Goal: Navigation & Orientation: Find specific page/section

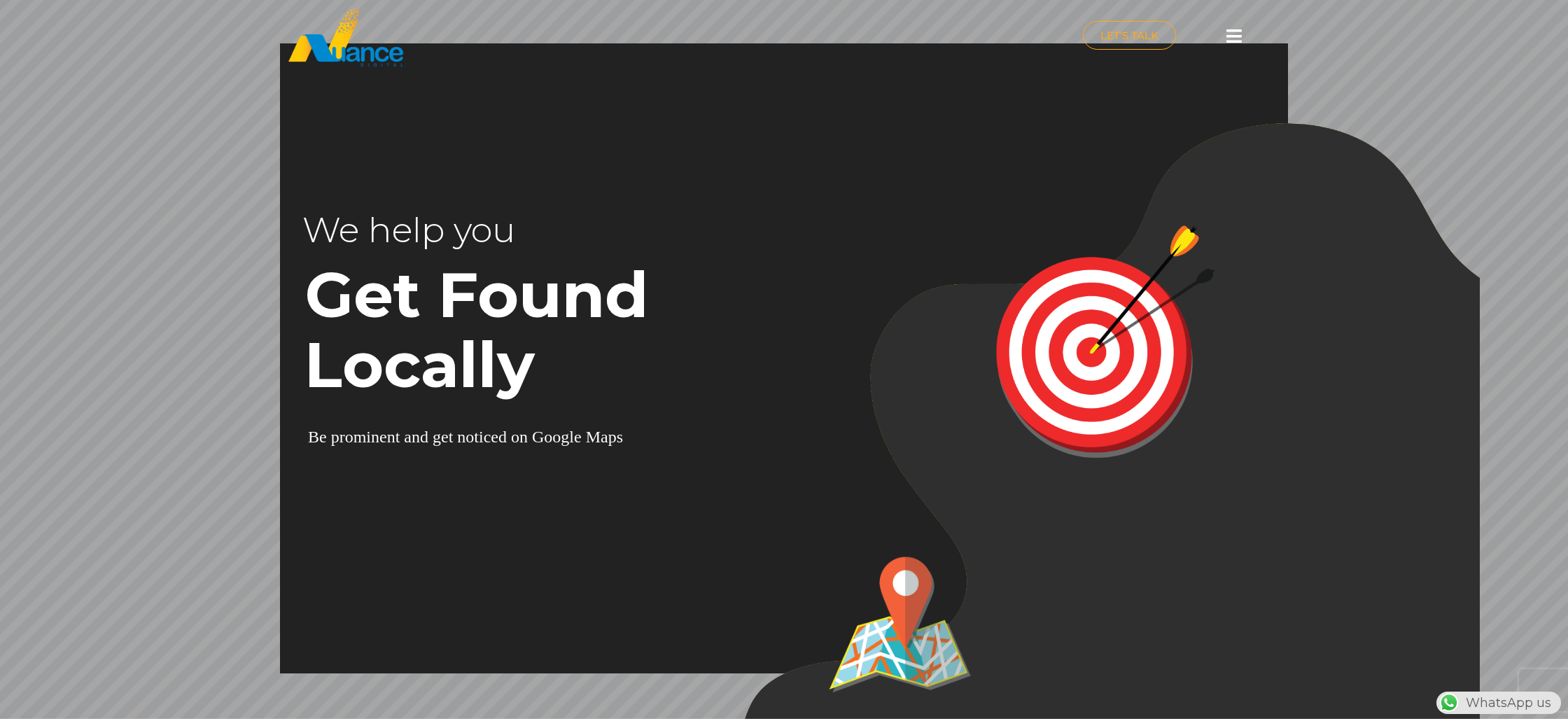
click at [1235, 35] on icon at bounding box center [1234, 36] width 15 height 18
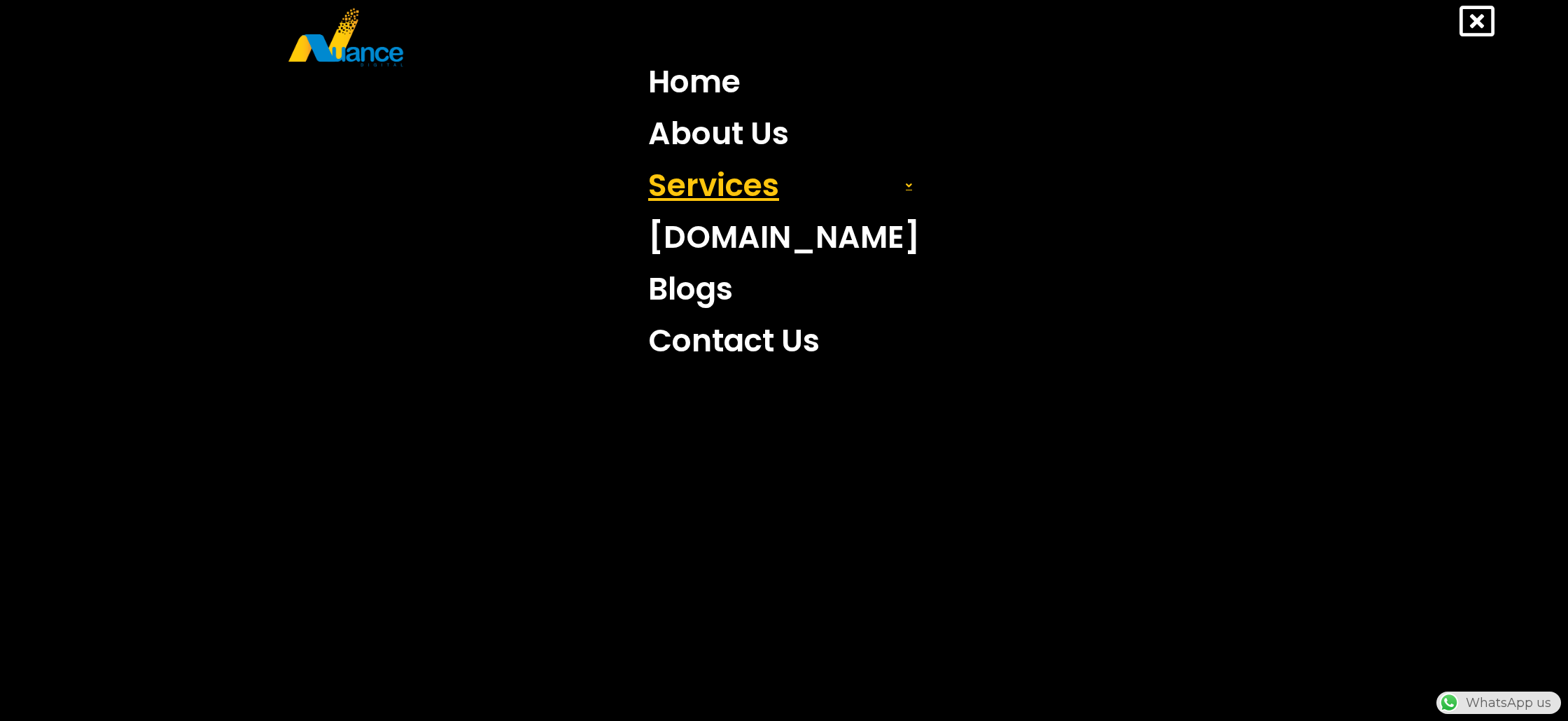
click at [748, 177] on link "Services" at bounding box center [784, 185] width 292 height 52
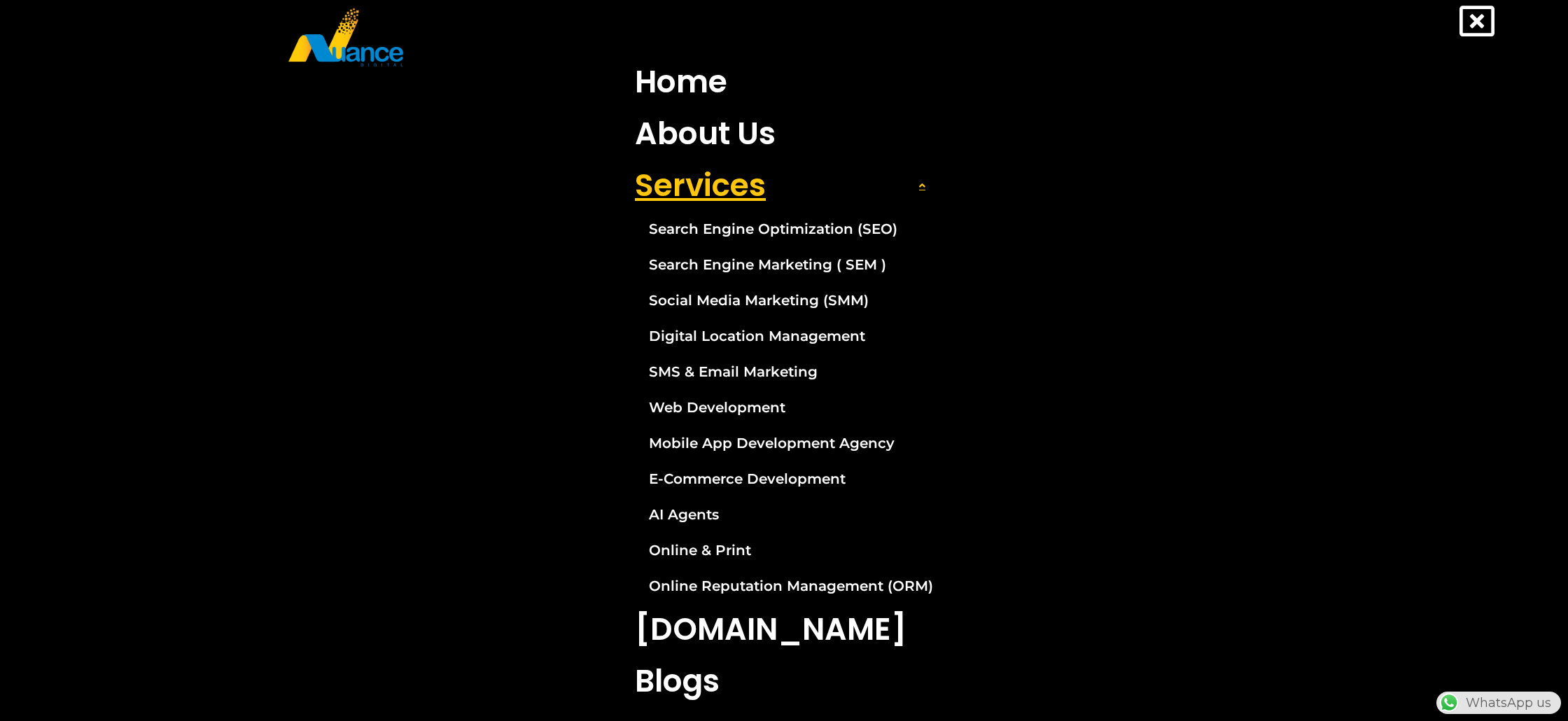
click at [847, 180] on link "Services" at bounding box center [784, 185] width 319 height 52
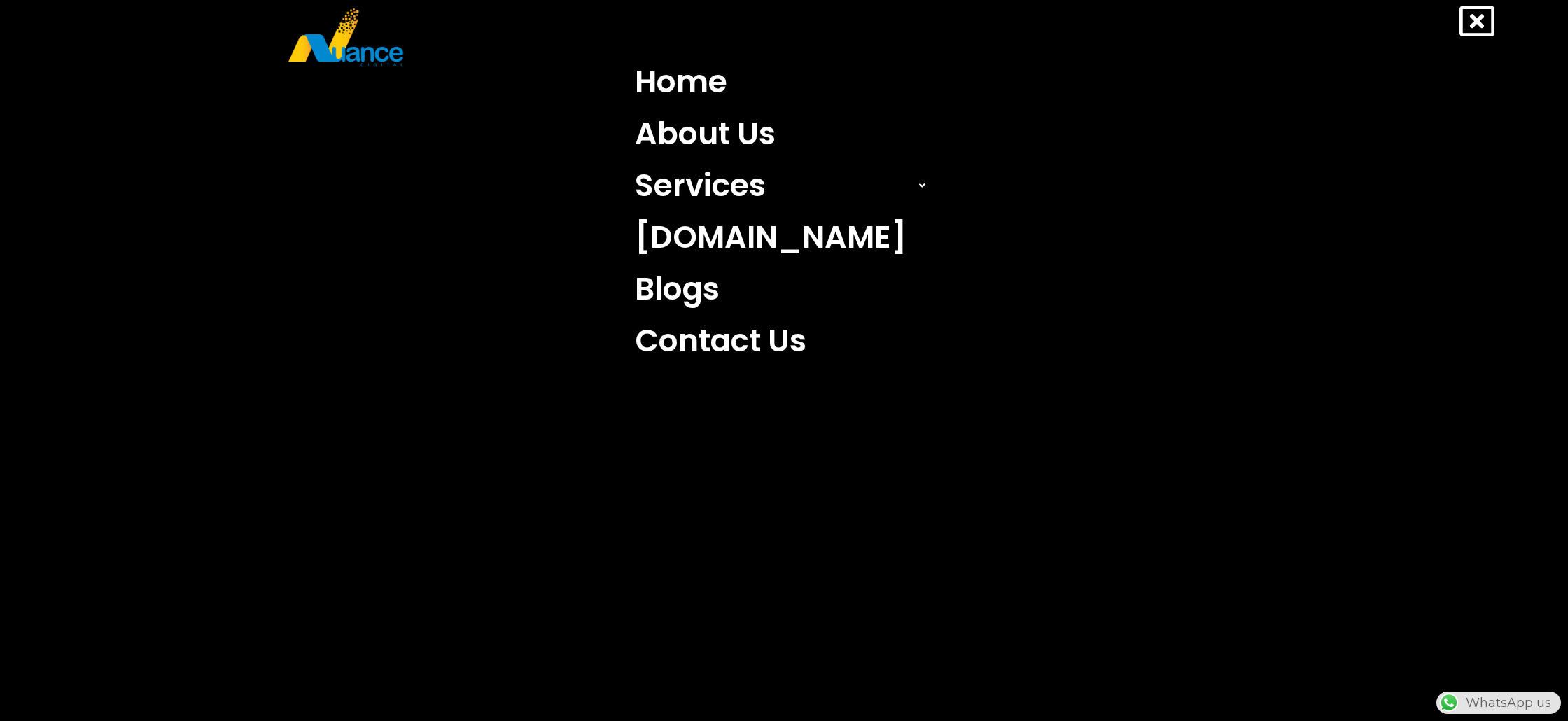
click at [444, 97] on nav "Home About Us Services Search Engine Optimization (SEO) Search Engine Marketing…" at bounding box center [784, 211] width 1526 height 311
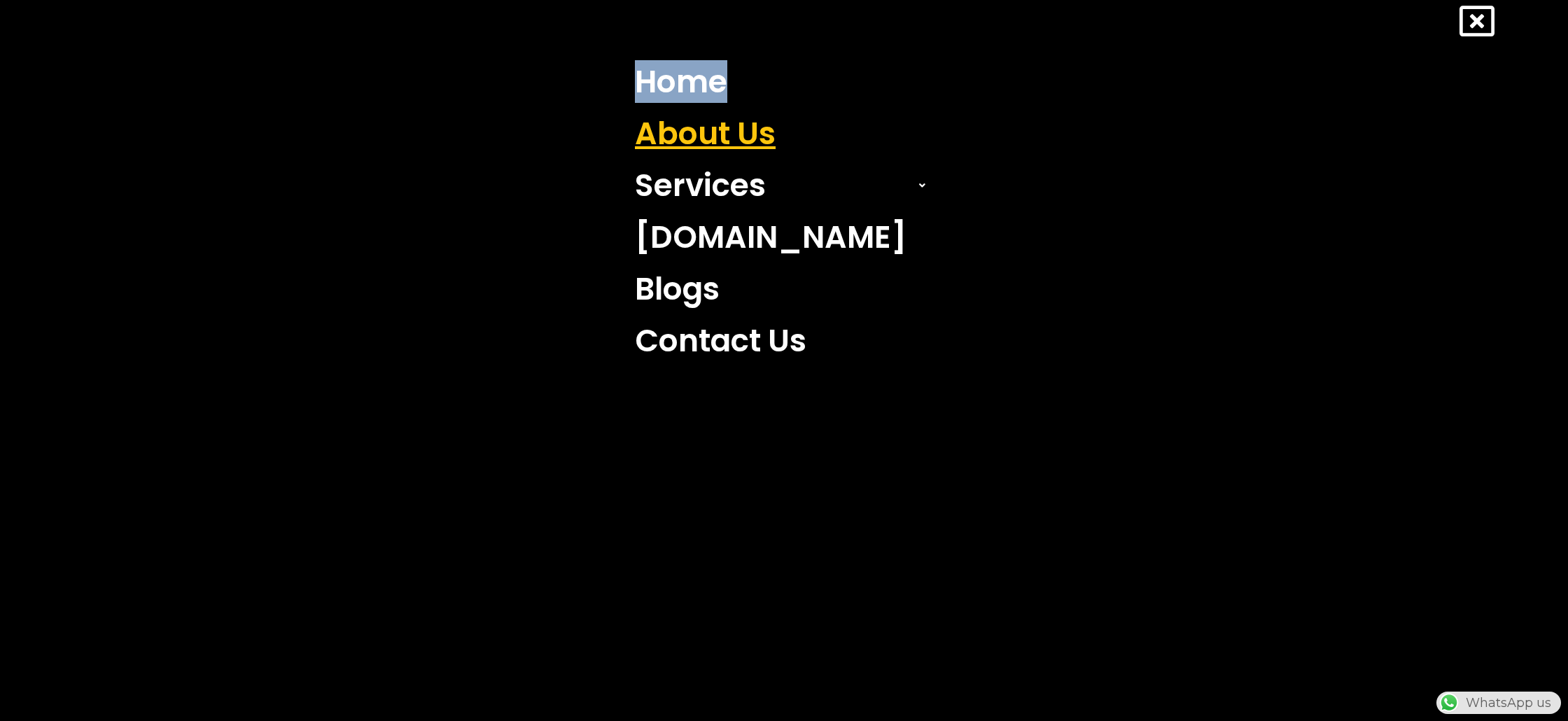
scroll to position [3030, 0]
click at [766, 143] on link "About Us" at bounding box center [784, 134] width 319 height 52
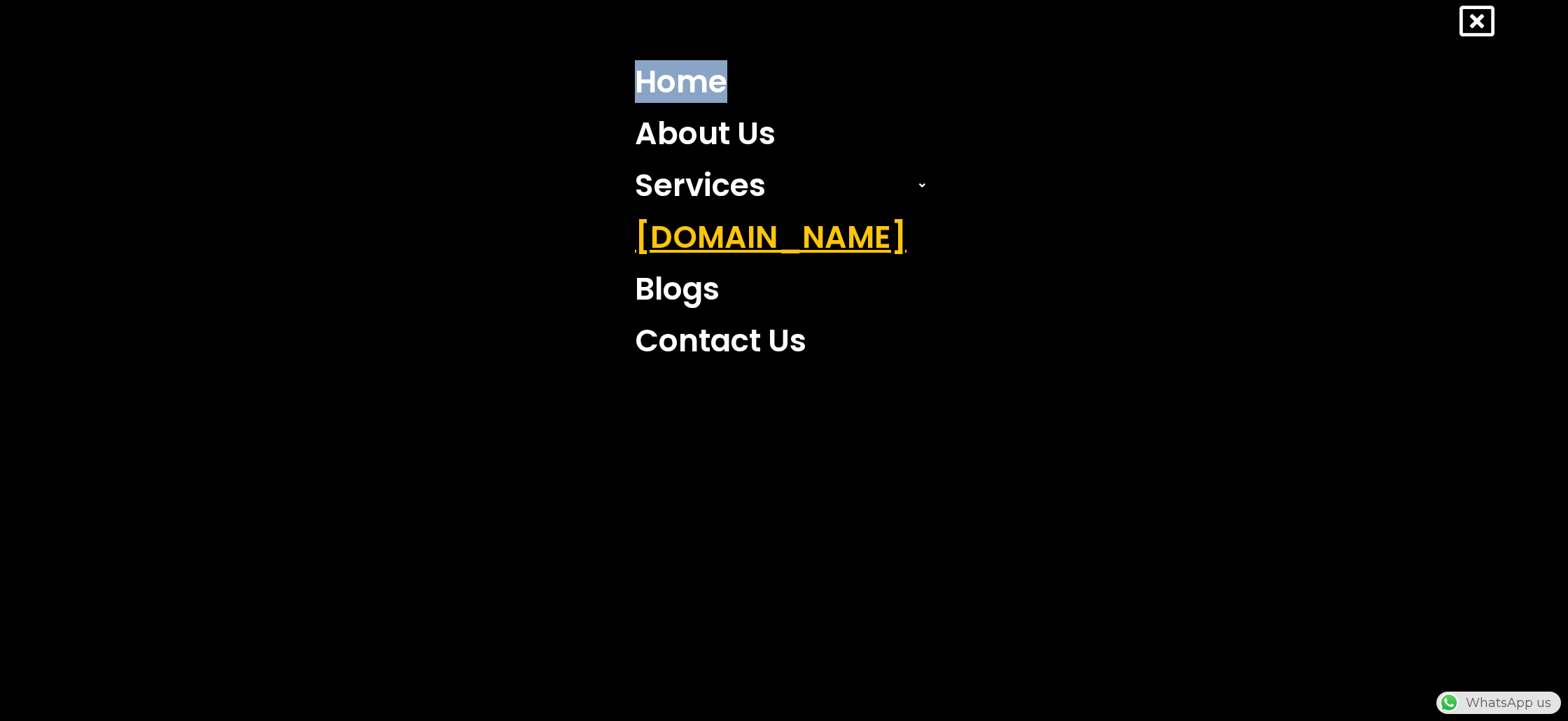
click at [696, 242] on link "[DOMAIN_NAME]" at bounding box center [784, 237] width 319 height 52
